Goal: Transaction & Acquisition: Purchase product/service

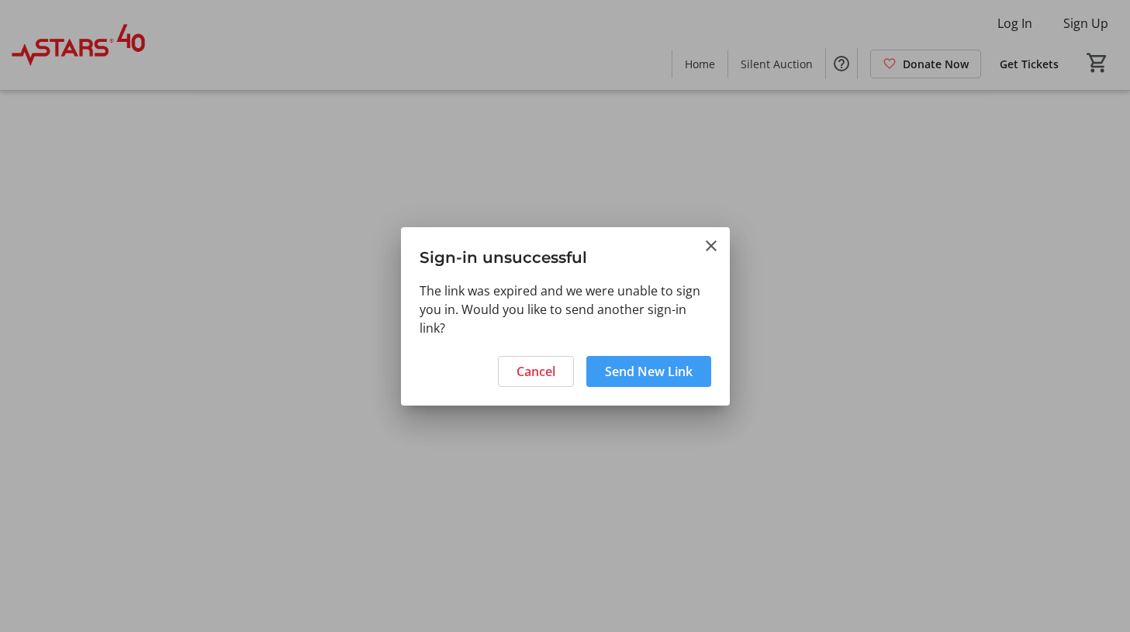
click at [657, 376] on span "Send New Link" at bounding box center [649, 371] width 88 height 19
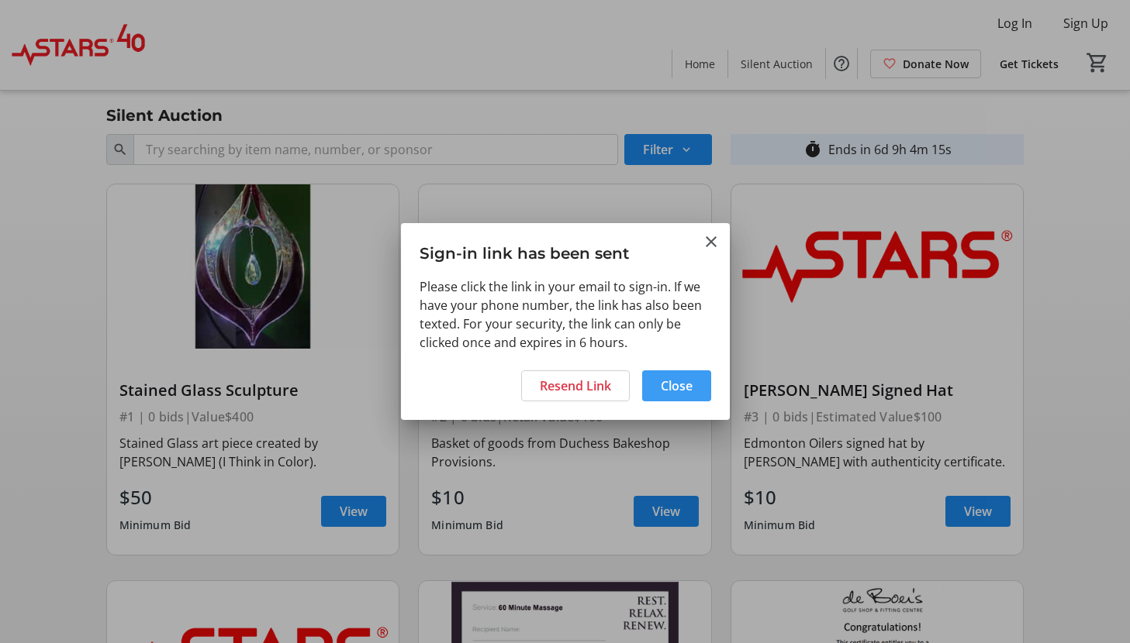
click at [671, 383] on span "Close" at bounding box center [677, 386] width 32 height 19
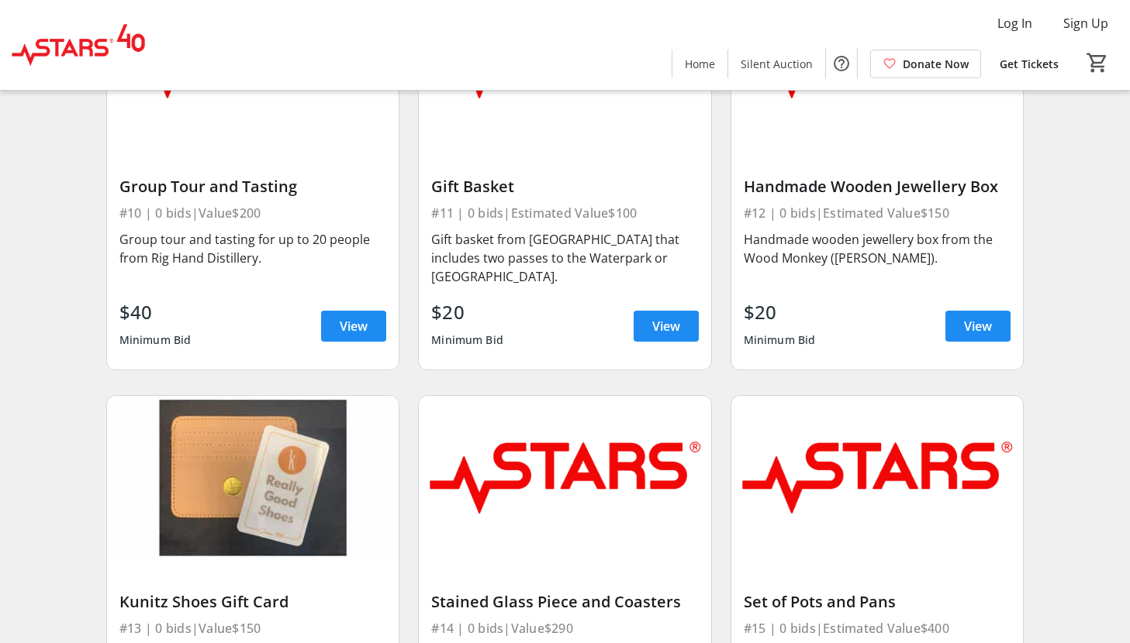
scroll to position [1425, 0]
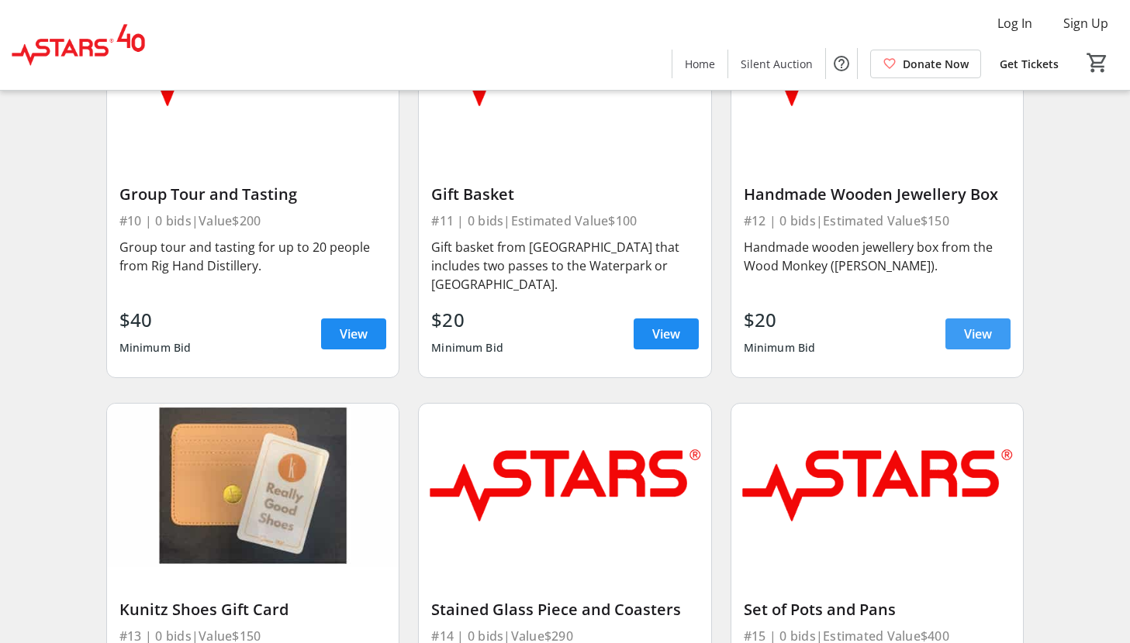
click at [961, 316] on span at bounding box center [977, 334] width 65 height 37
